Goal: Complete application form

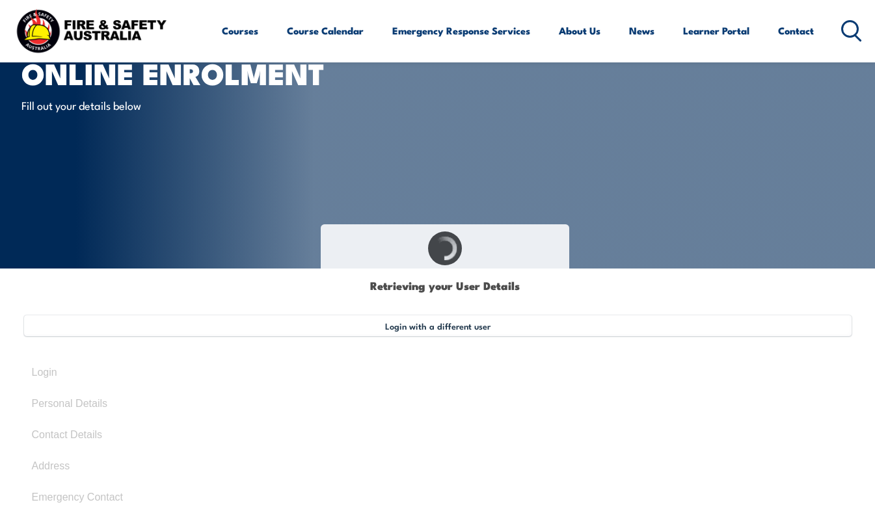
select select "Mr"
type input "Ben"
type input "[PERSON_NAME]"
type input "[DATE]"
type input "NLC23R625C"
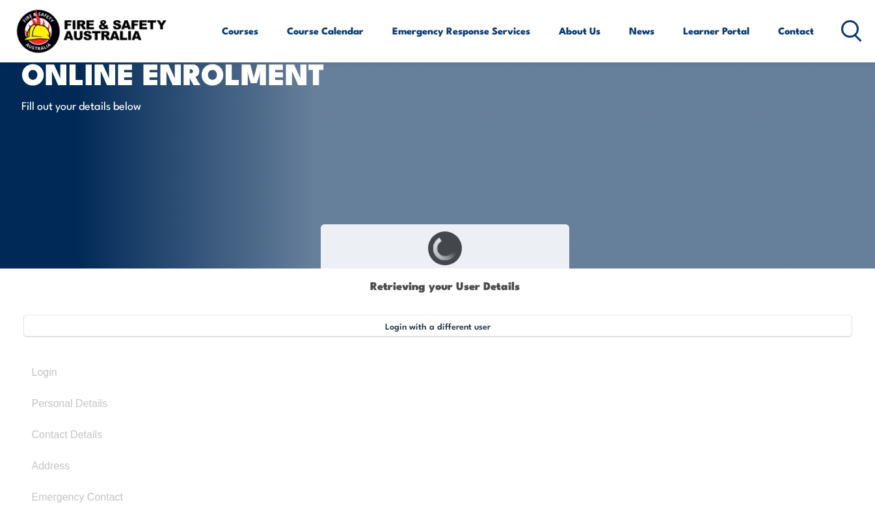
select select "M"
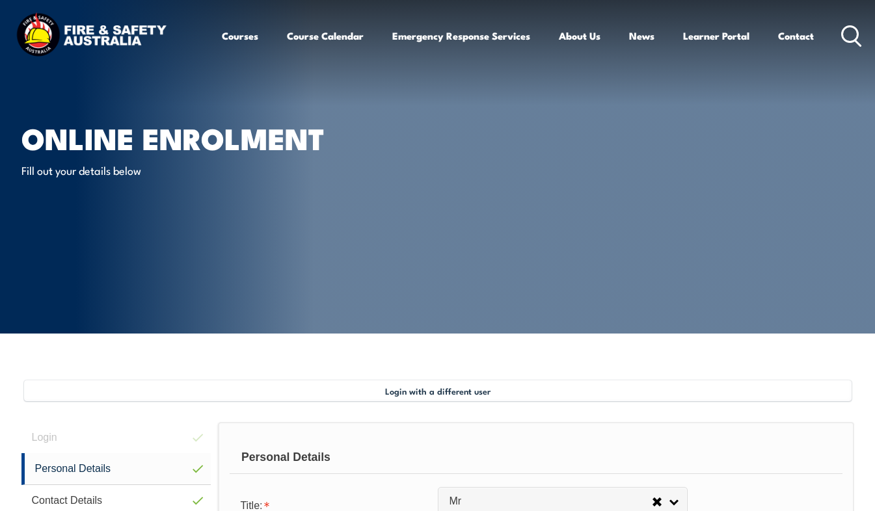
click at [96, 37] on img at bounding box center [91, 35] width 156 height 51
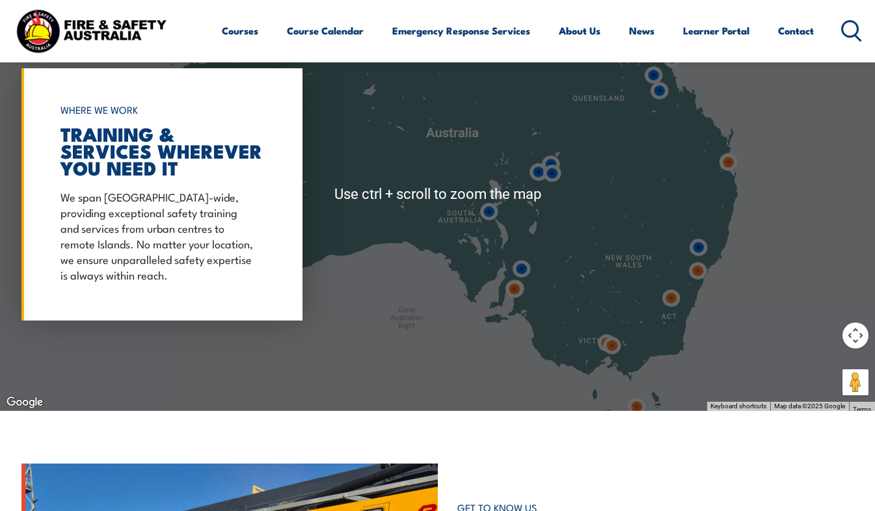
scroll to position [976, 0]
